Goal: Complete application form

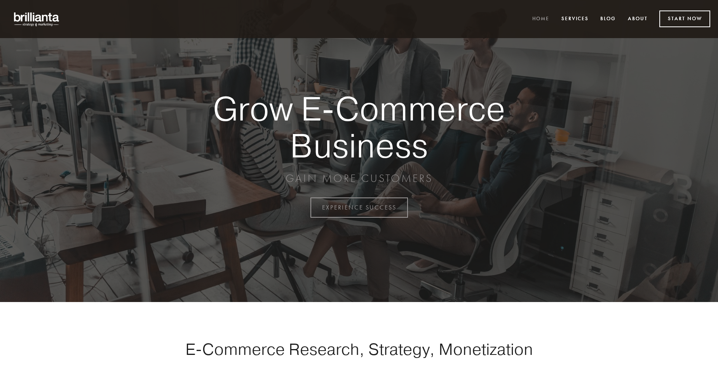
scroll to position [2036, 0]
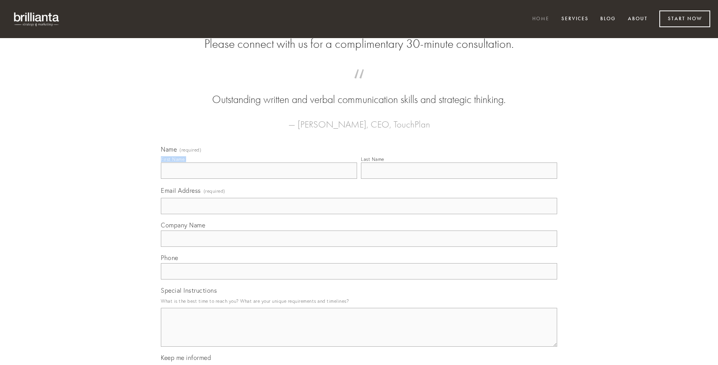
type input "[PERSON_NAME]"
click at [459, 179] on input "Last Name" at bounding box center [459, 170] width 196 height 16
type input "[PERSON_NAME]"
click at [359, 214] on input "Email Address (required)" at bounding box center [359, 206] width 396 height 16
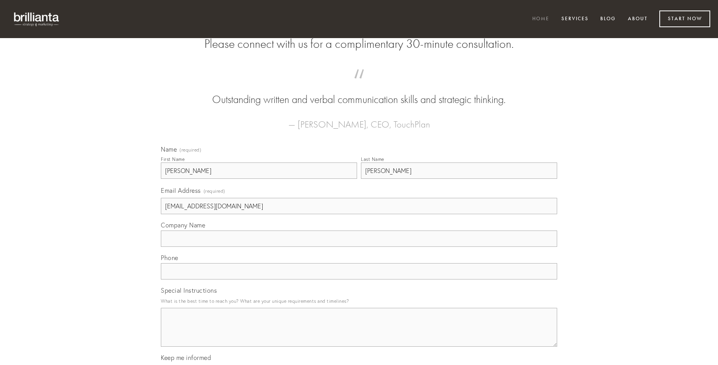
type input "[EMAIL_ADDRESS][DOMAIN_NAME]"
click at [359, 247] on input "Company Name" at bounding box center [359, 238] width 396 height 16
type input "contabesco"
click at [359, 279] on input "text" at bounding box center [359, 271] width 396 height 16
click at [359, 334] on textarea "Special Instructions" at bounding box center [359, 327] width 396 height 39
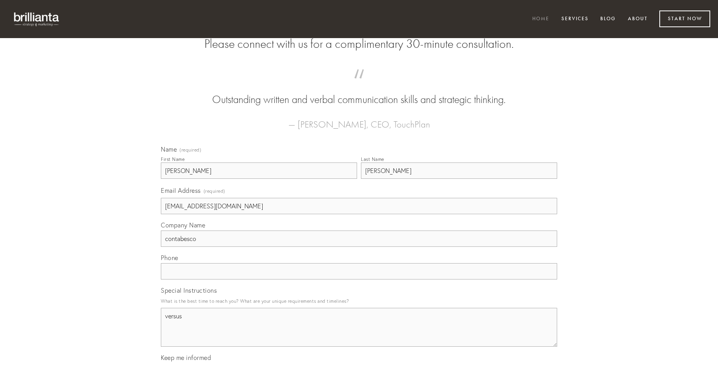
type textarea "versus"
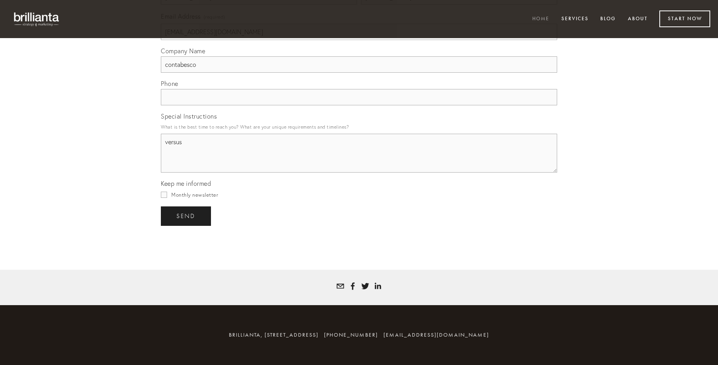
click at [186, 216] on span "send" at bounding box center [185, 215] width 19 height 7
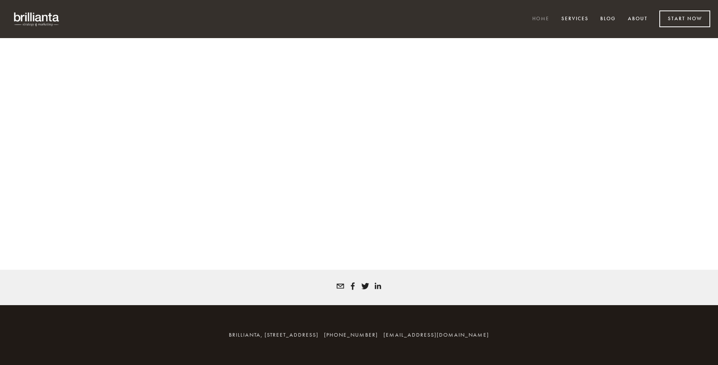
scroll to position [2025, 0]
